Goal: Share content

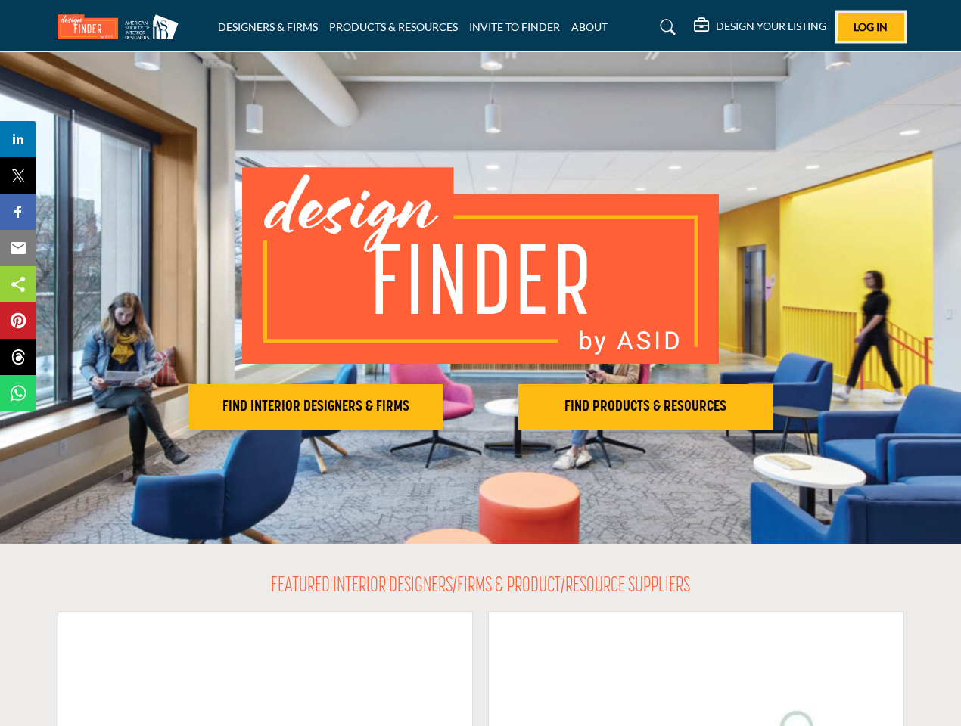
click at [871, 26] on span "Log In" at bounding box center [870, 26] width 34 height 13
click at [316, 407] on h2 "FIND INTERIOR DESIGNERS & FIRMS" at bounding box center [315, 407] width 245 height 18
click at [438, 407] on h2 "FIND PRODUCTS & RESOURCES" at bounding box center [315, 407] width 245 height 18
click at [18, 139] on span "Share" at bounding box center [25, 139] width 43 height 18
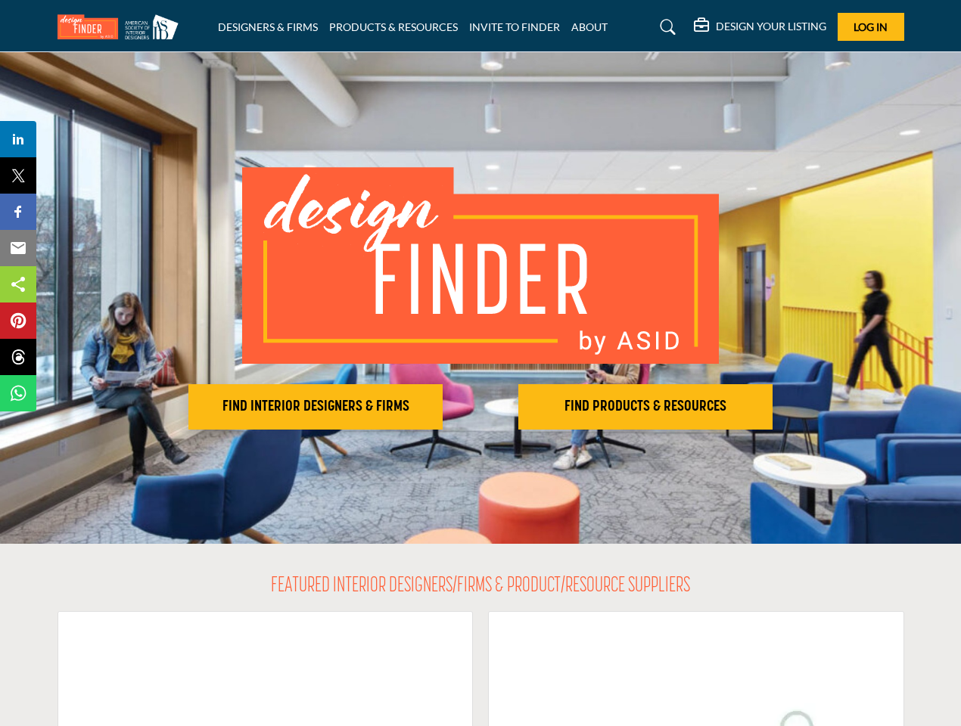
click at [18, 176] on span "Tweet" at bounding box center [25, 175] width 43 height 18
click at [18, 212] on span "Share" at bounding box center [25, 212] width 43 height 18
click at [18, 248] on span "Email" at bounding box center [25, 248] width 42 height 18
click at [18, 284] on span "Share" at bounding box center [25, 284] width 43 height 18
click at [18, 321] on span "Pin" at bounding box center [18, 321] width 28 height 18
